Goal: Task Accomplishment & Management: Manage account settings

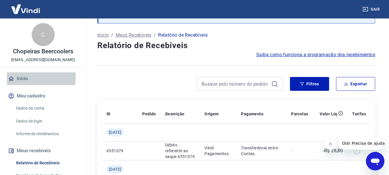
click at [27, 77] on link "Início" at bounding box center [43, 78] width 72 height 13
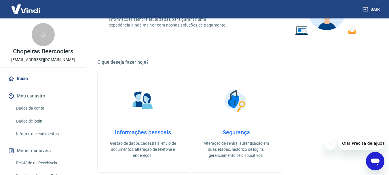
scroll to position [86, 0]
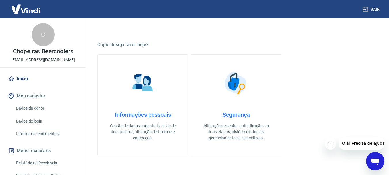
click at [28, 77] on link "Início" at bounding box center [43, 78] width 72 height 13
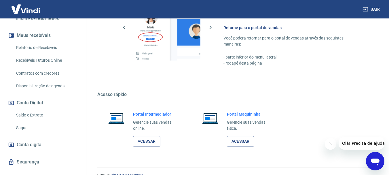
scroll to position [288, 0]
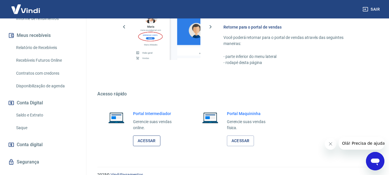
click at [142, 140] on link "Acessar" at bounding box center [146, 140] width 27 height 11
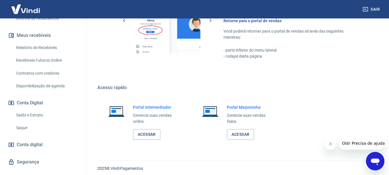
scroll to position [297, 0]
